Goal: Information Seeking & Learning: Learn about a topic

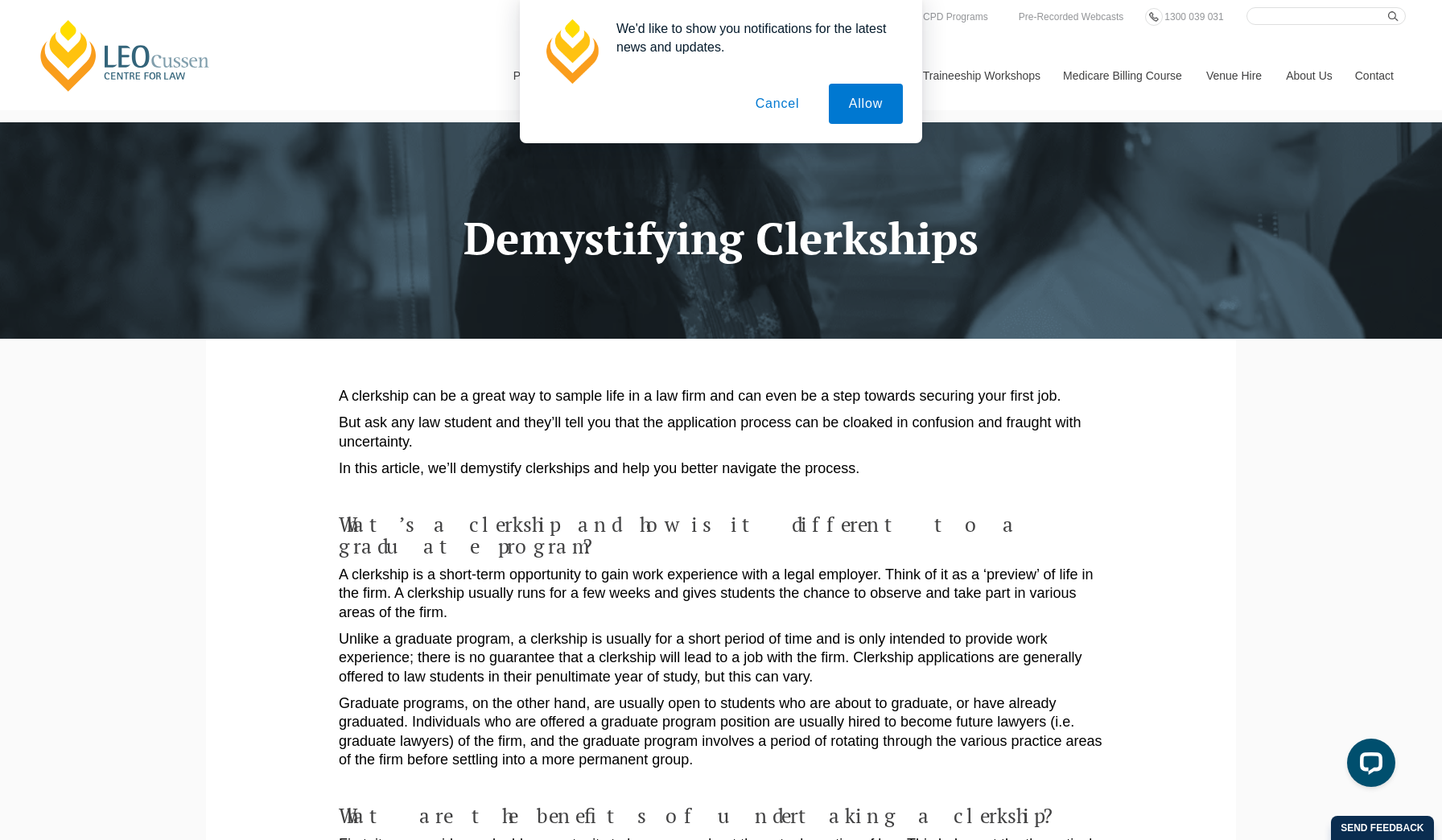
click at [857, 103] on button "Allow" at bounding box center [865, 104] width 74 height 40
